Goal: Information Seeking & Learning: Find specific page/section

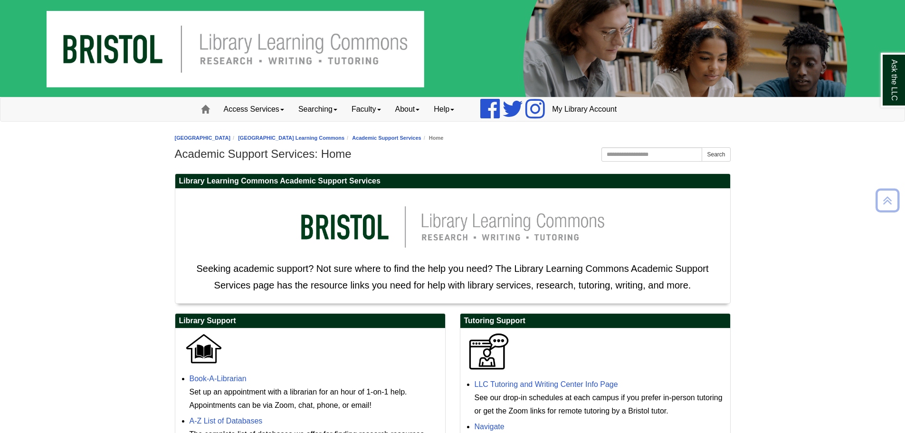
scroll to position [313, 0]
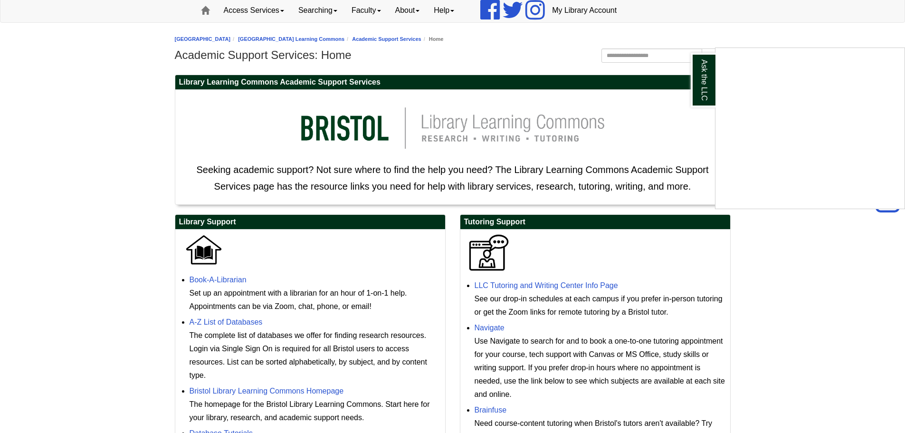
scroll to position [97, 0]
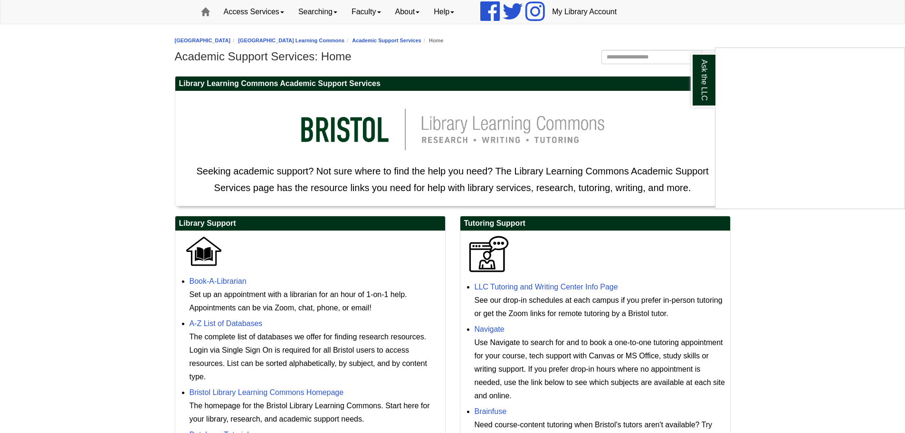
click at [618, 56] on div "Ask the LLC" at bounding box center [452, 216] width 905 height 433
click at [618, 56] on input "Search the Website" at bounding box center [651, 57] width 101 height 14
type input "*********"
click at [701, 50] on button "Search" at bounding box center [715, 57] width 28 height 14
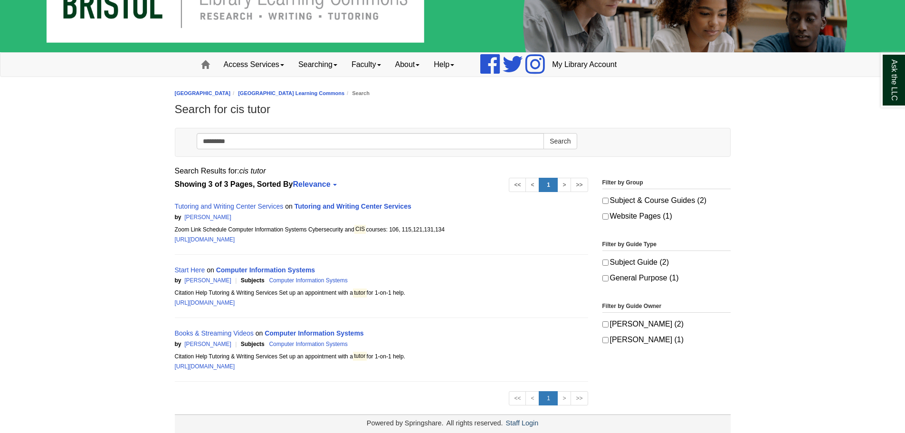
scroll to position [47, 0]
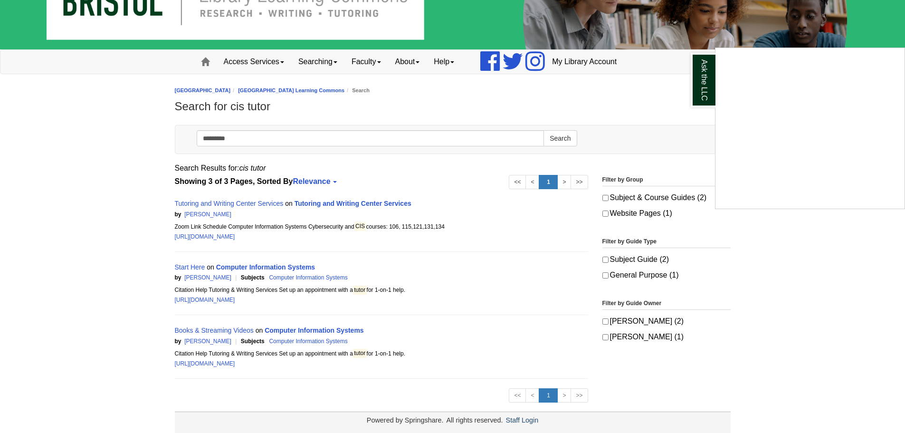
click at [304, 203] on div "Ask the LLC" at bounding box center [452, 216] width 905 height 433
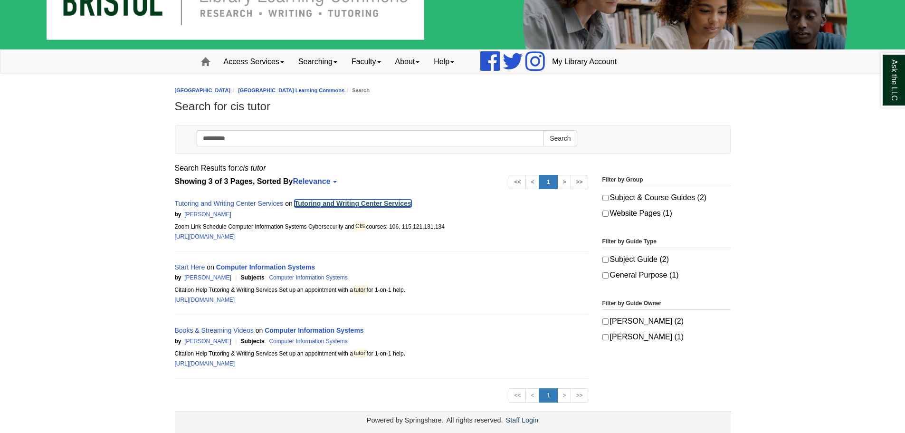
click at [306, 204] on link "Tutoring and Writing Center Services" at bounding box center [352, 203] width 117 height 8
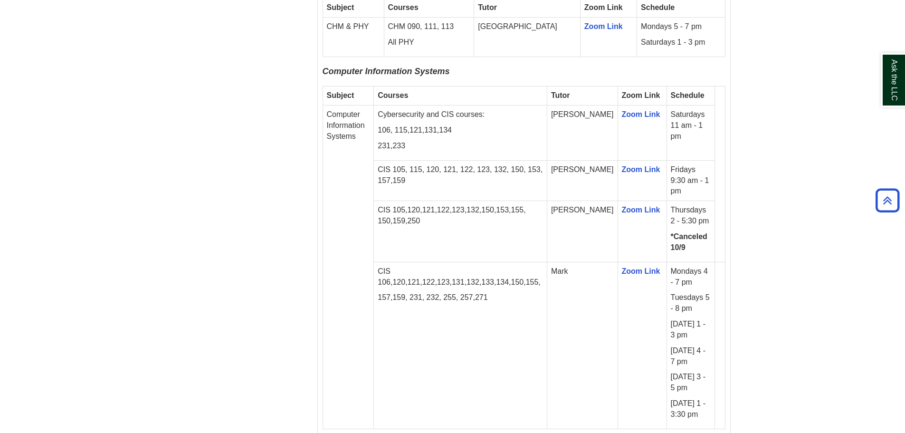
scroll to position [1268, 0]
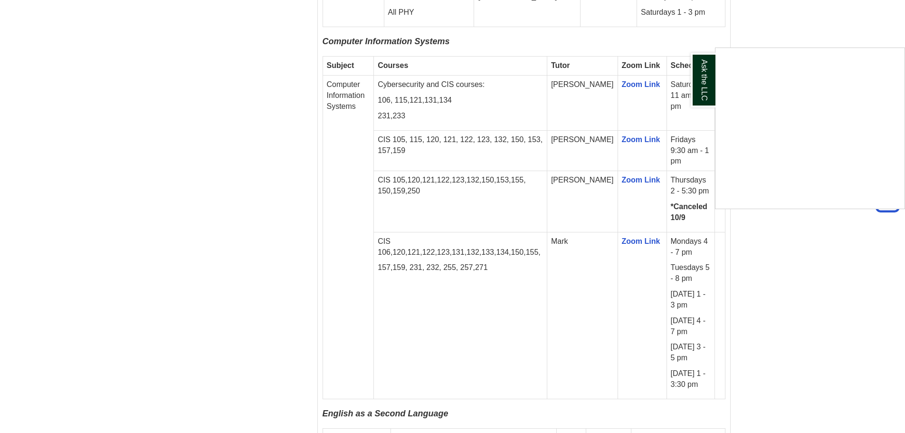
click at [134, 84] on div "Ask the LLC" at bounding box center [452, 216] width 905 height 433
drag, startPoint x: 127, startPoint y: 0, endPoint x: 159, endPoint y: 159, distance: 162.3
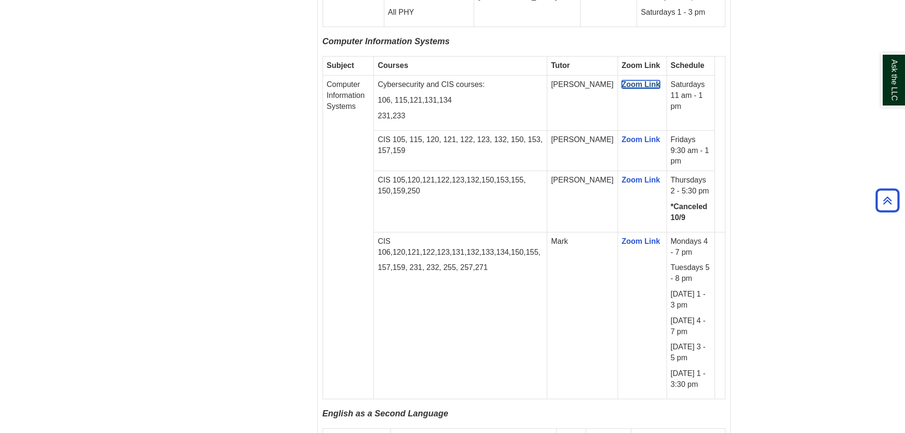
click at [629, 80] on link "Zoom Link" at bounding box center [641, 84] width 38 height 8
